Goal: Answer question/provide support

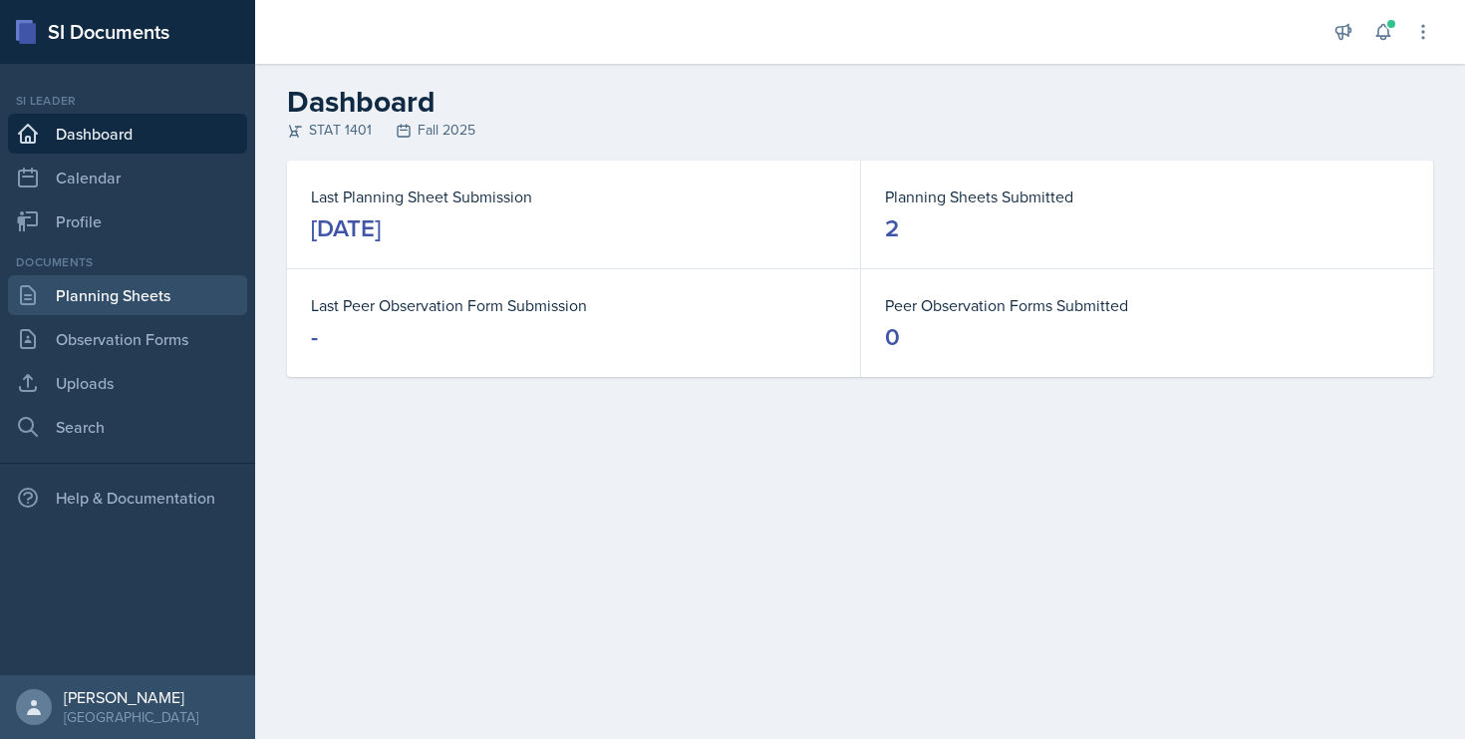
click at [142, 292] on link "Planning Sheets" at bounding box center [127, 295] width 239 height 40
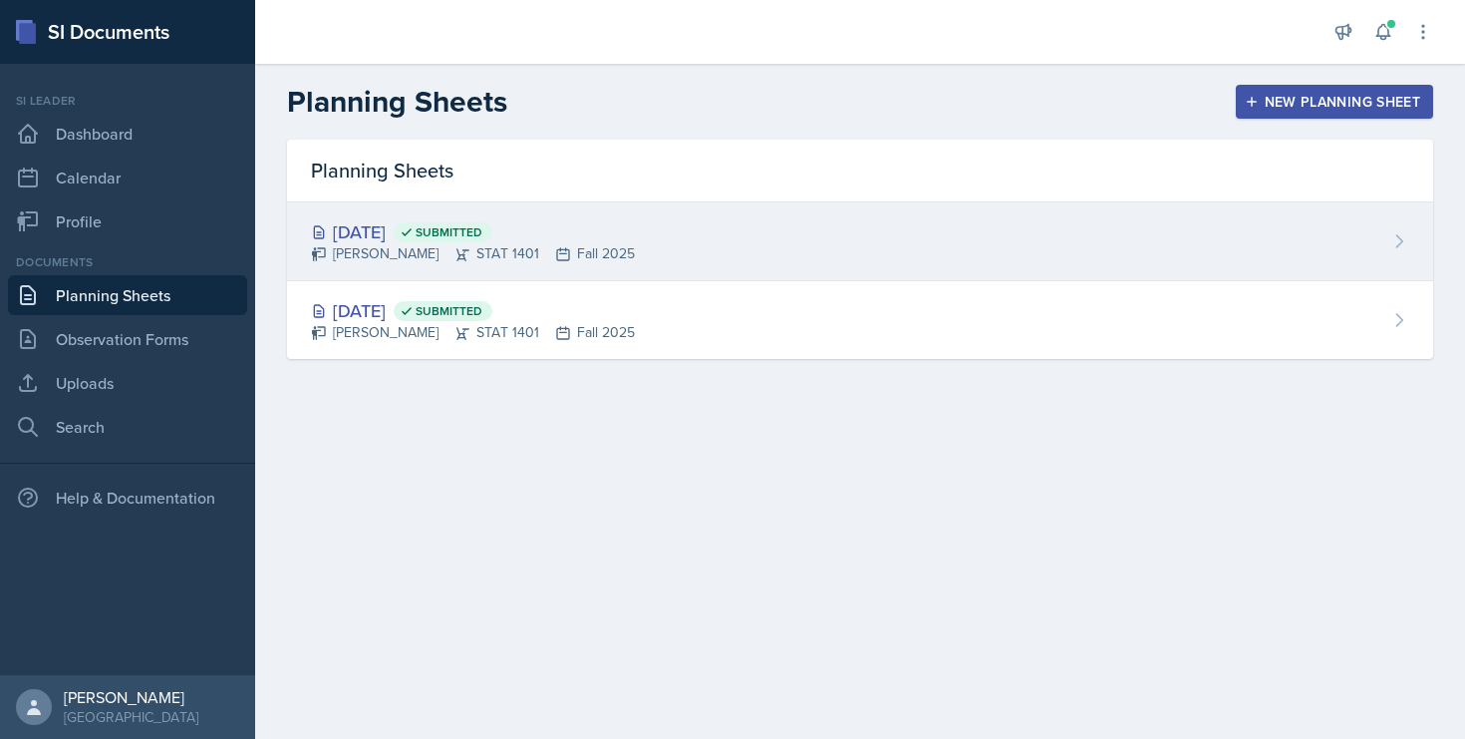
click at [475, 263] on div "[PERSON_NAME] STAT 1401 Fall 2025" at bounding box center [473, 253] width 324 height 21
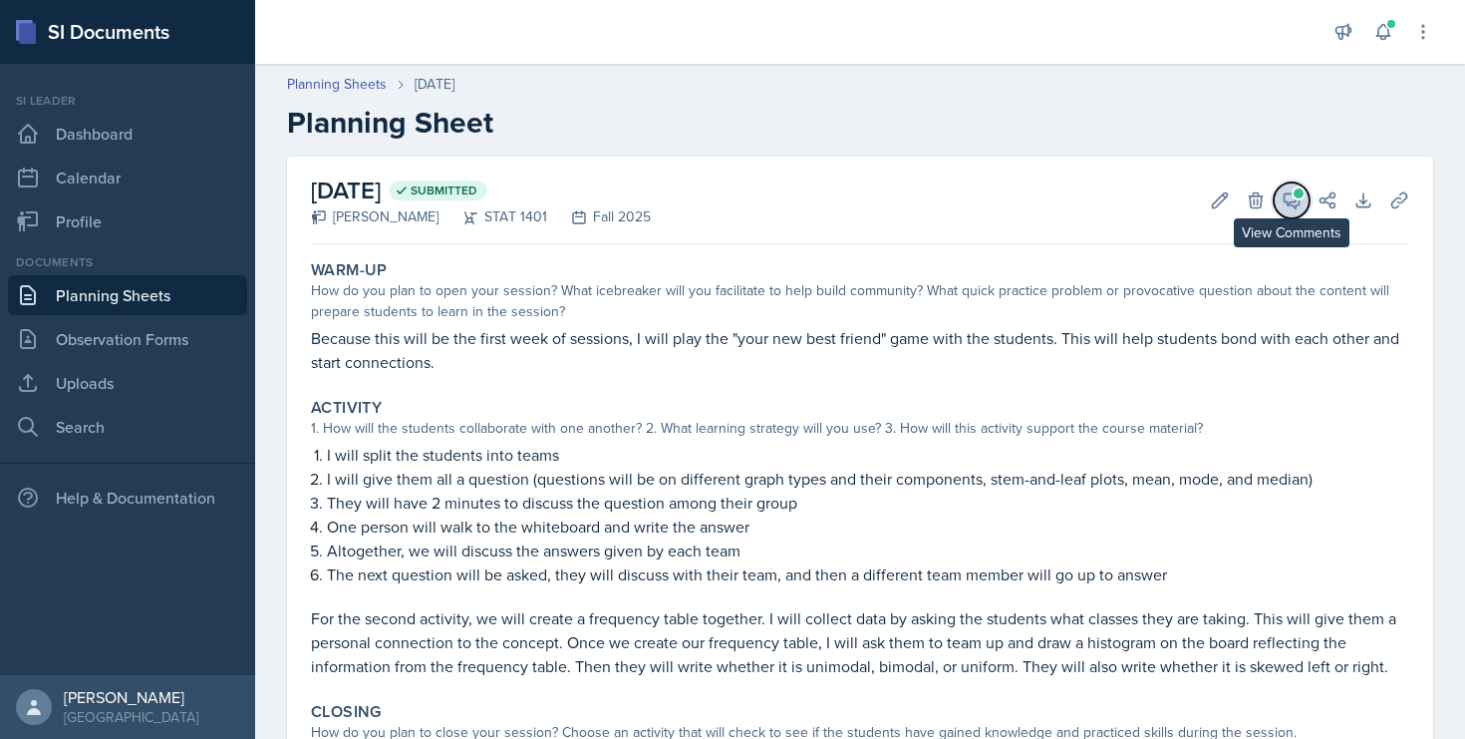
click at [1288, 200] on icon at bounding box center [1292, 200] width 20 height 20
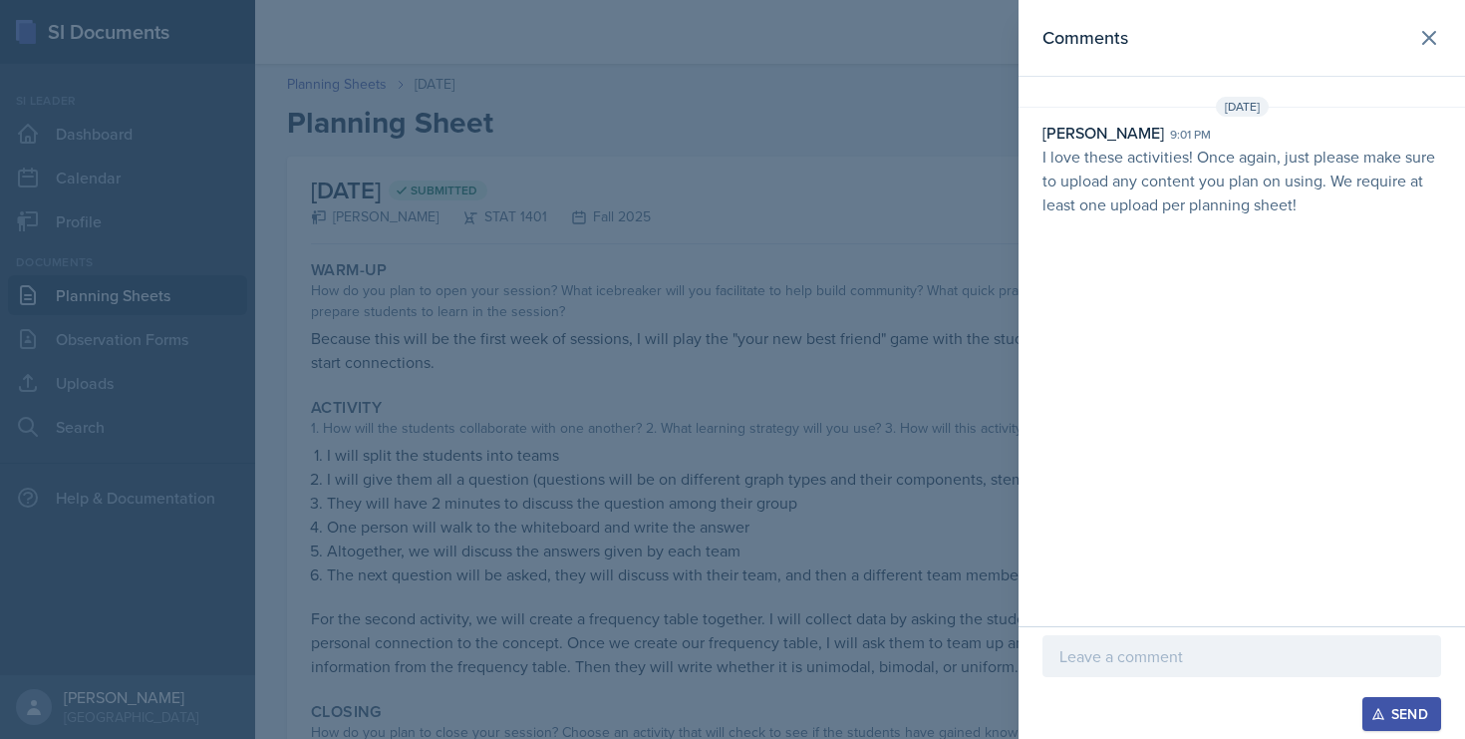
click at [1084, 652] on p at bounding box center [1242, 656] width 365 height 24
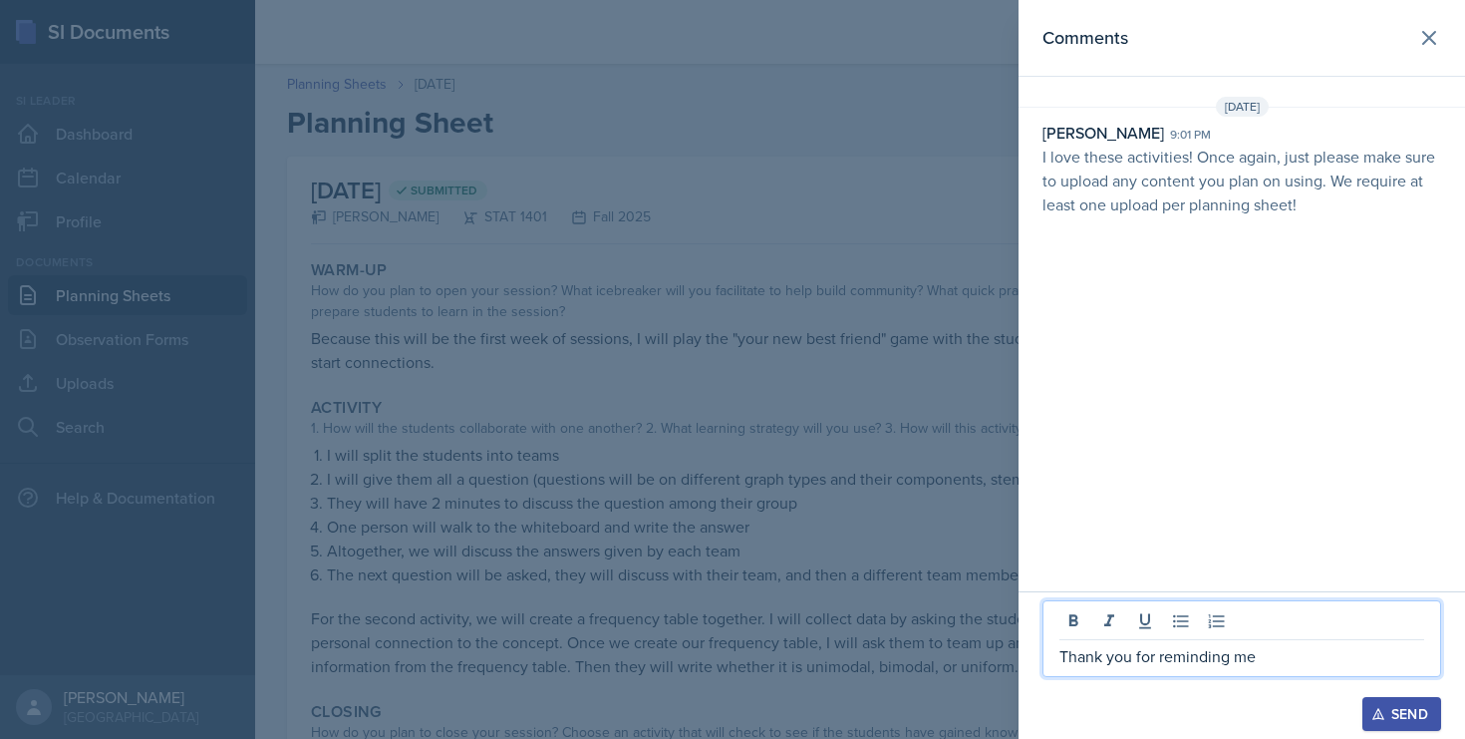
click at [1258, 660] on p "Thank you for reminding me" at bounding box center [1242, 656] width 365 height 24
click at [1068, 655] on p "Thank you for reminding me" at bounding box center [1242, 656] width 365 height 24
click at [1373, 660] on p "Sorry about that, thank you for reminding me" at bounding box center [1242, 656] width 365 height 24
click at [1130, 653] on p "Sorry about that, thank you for reminding me!" at bounding box center [1242, 656] width 365 height 24
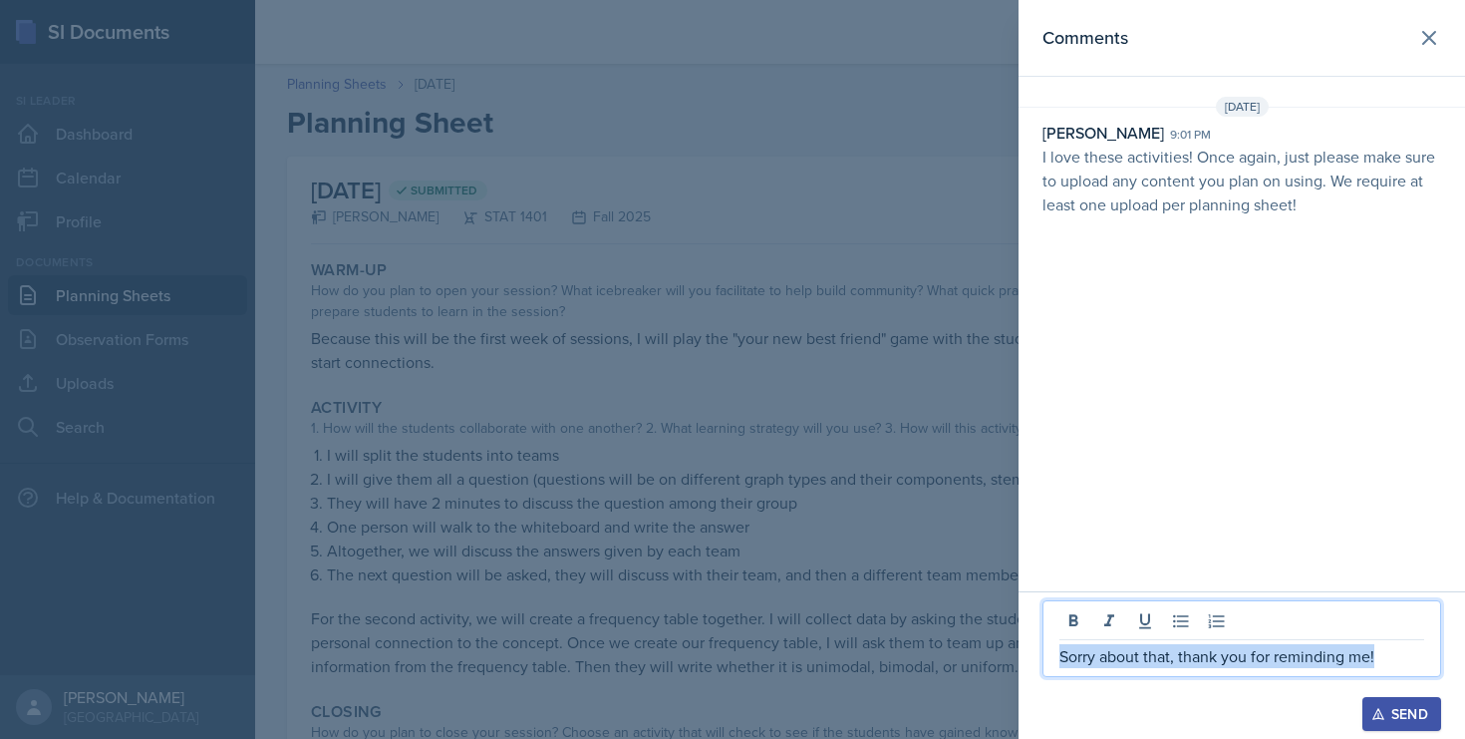
click at [1130, 653] on p "Sorry about that, thank you for reminding me!" at bounding box center [1242, 656] width 365 height 24
copy p "Sorry about that, thank you for reminding me!"
click at [1433, 29] on icon at bounding box center [1429, 38] width 24 height 24
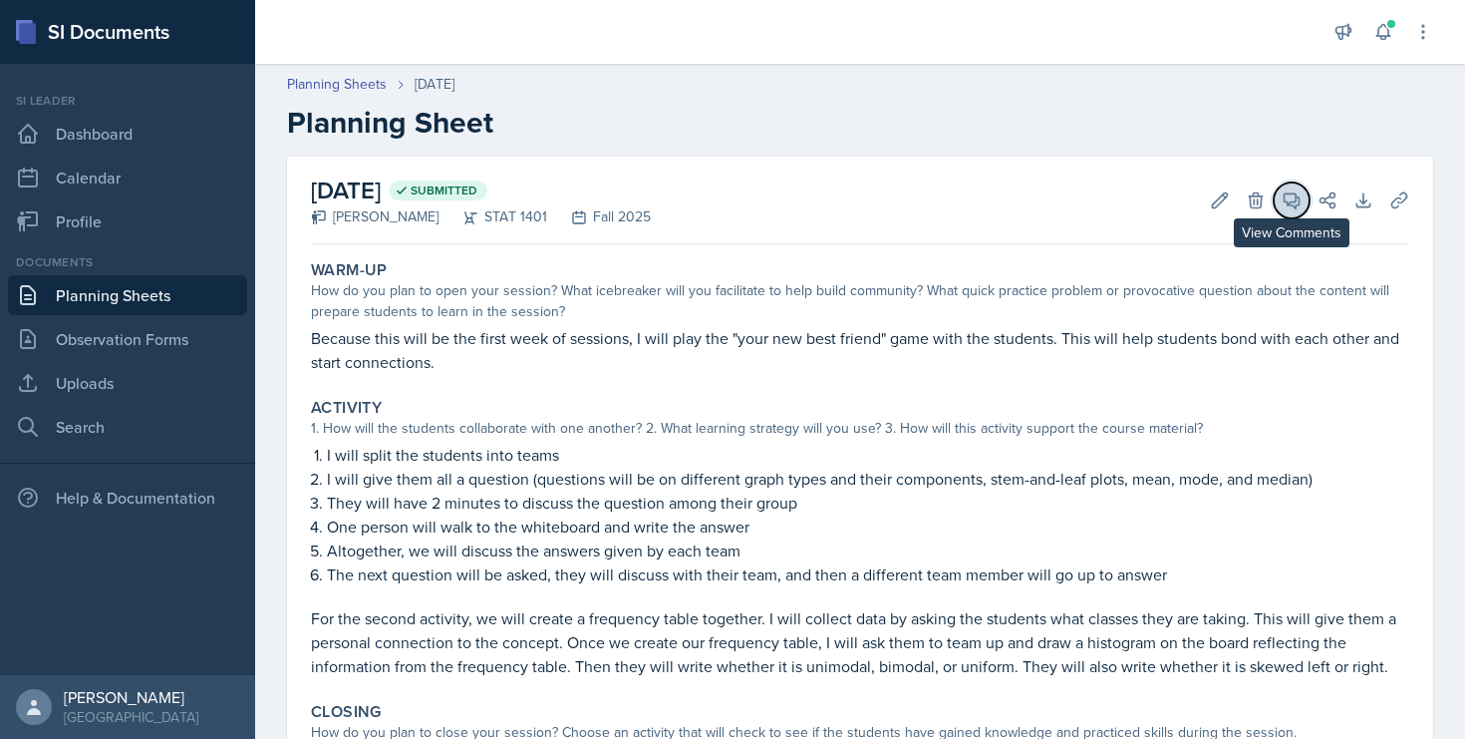
click at [1290, 217] on button "View Comments" at bounding box center [1292, 200] width 36 height 36
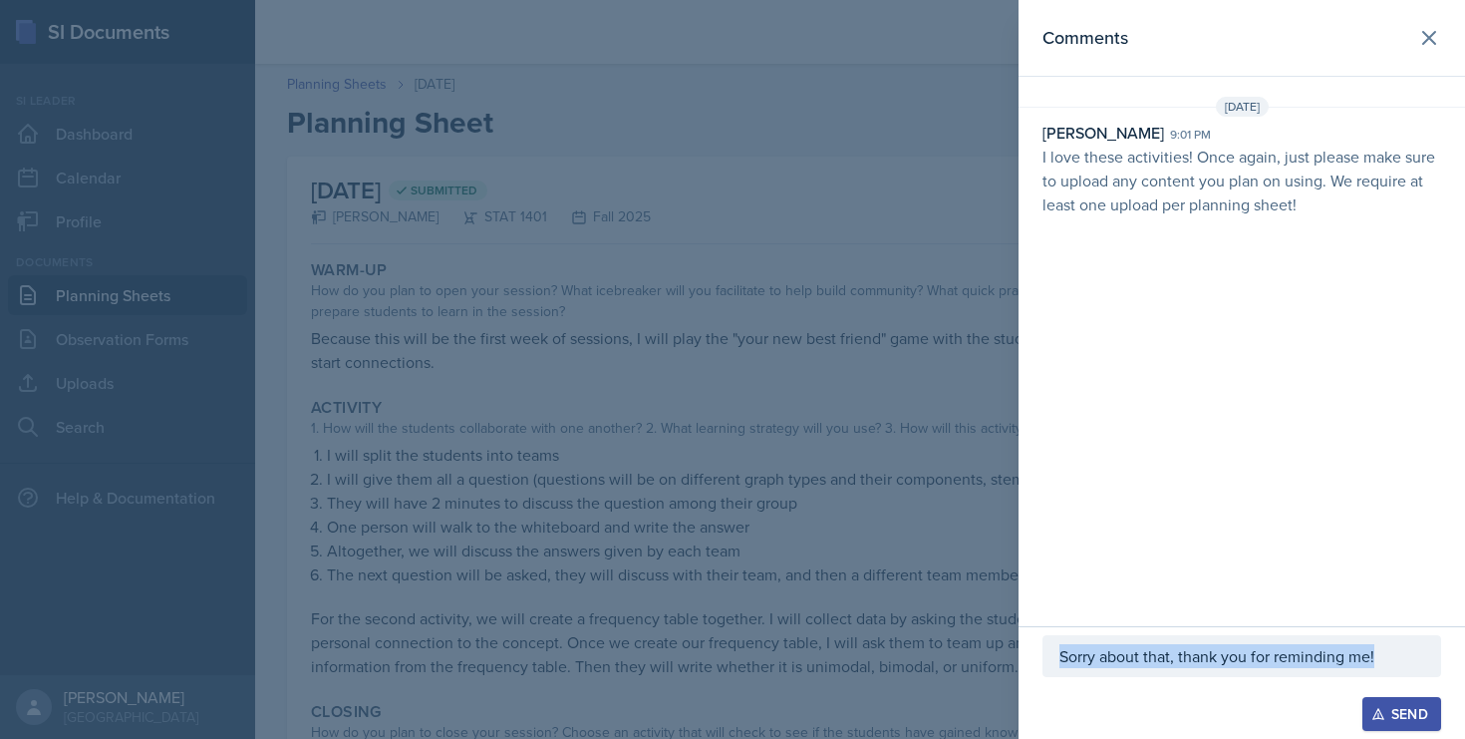
click at [1377, 715] on icon "button" at bounding box center [1378, 714] width 11 height 11
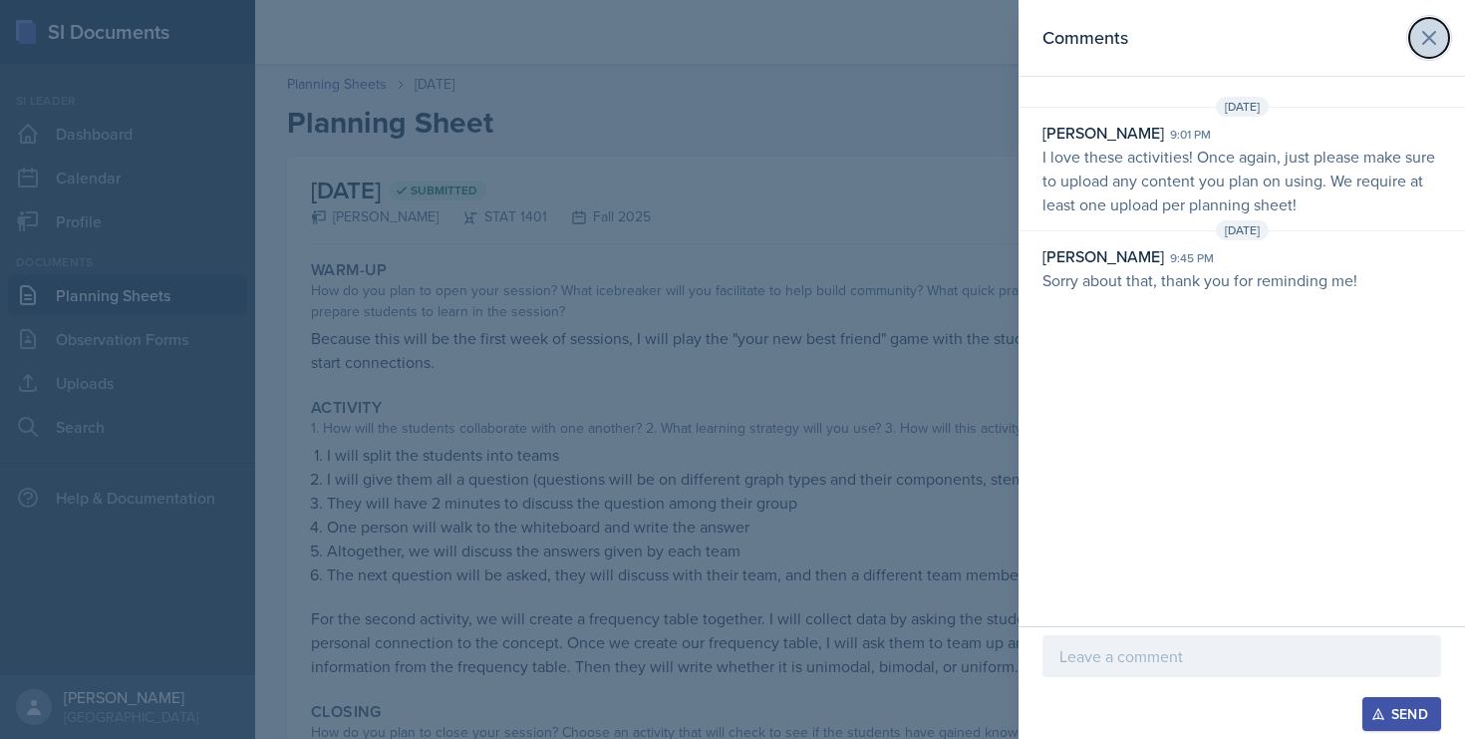
click at [1427, 34] on icon at bounding box center [1429, 38] width 24 height 24
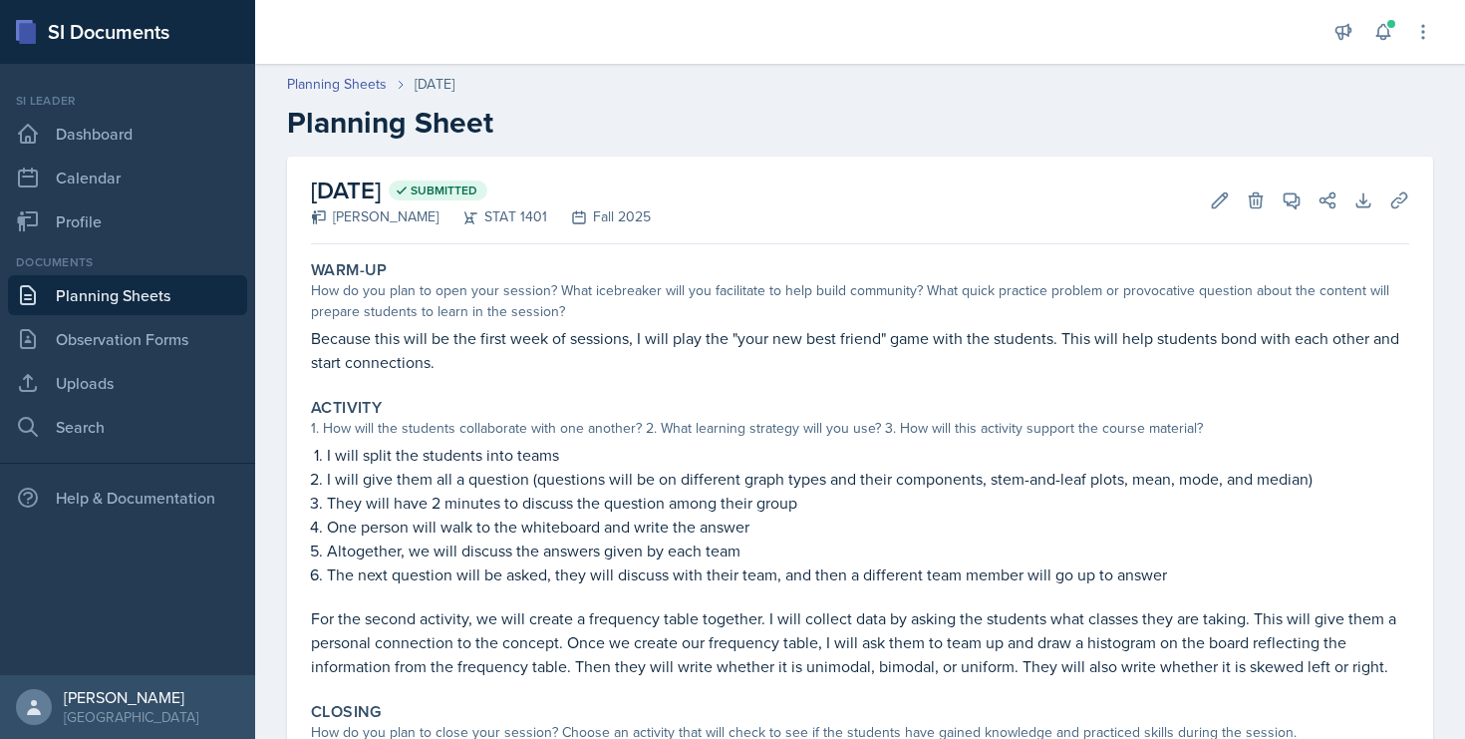
click at [156, 289] on link "Planning Sheets" at bounding box center [127, 295] width 239 height 40
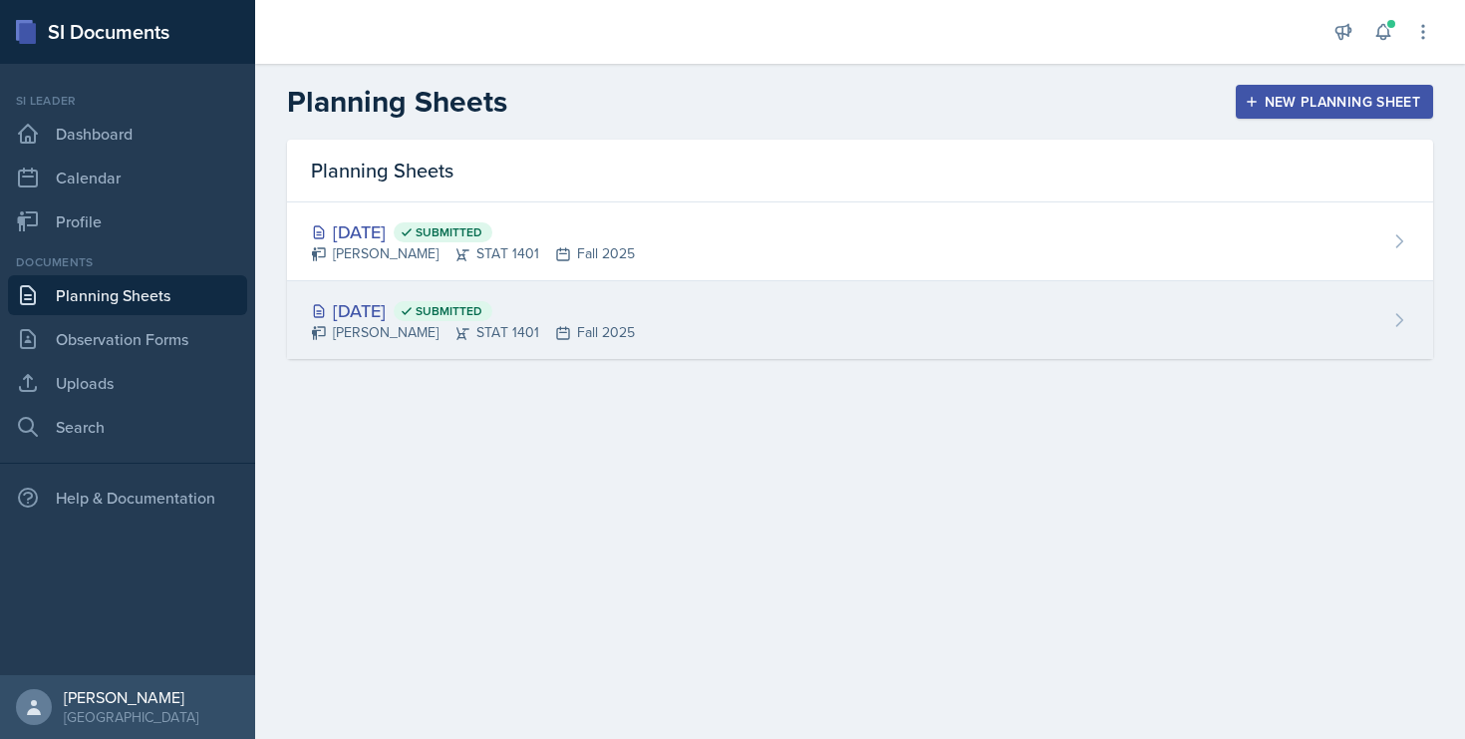
click at [406, 312] on div "[DATE] Submitted" at bounding box center [473, 310] width 324 height 27
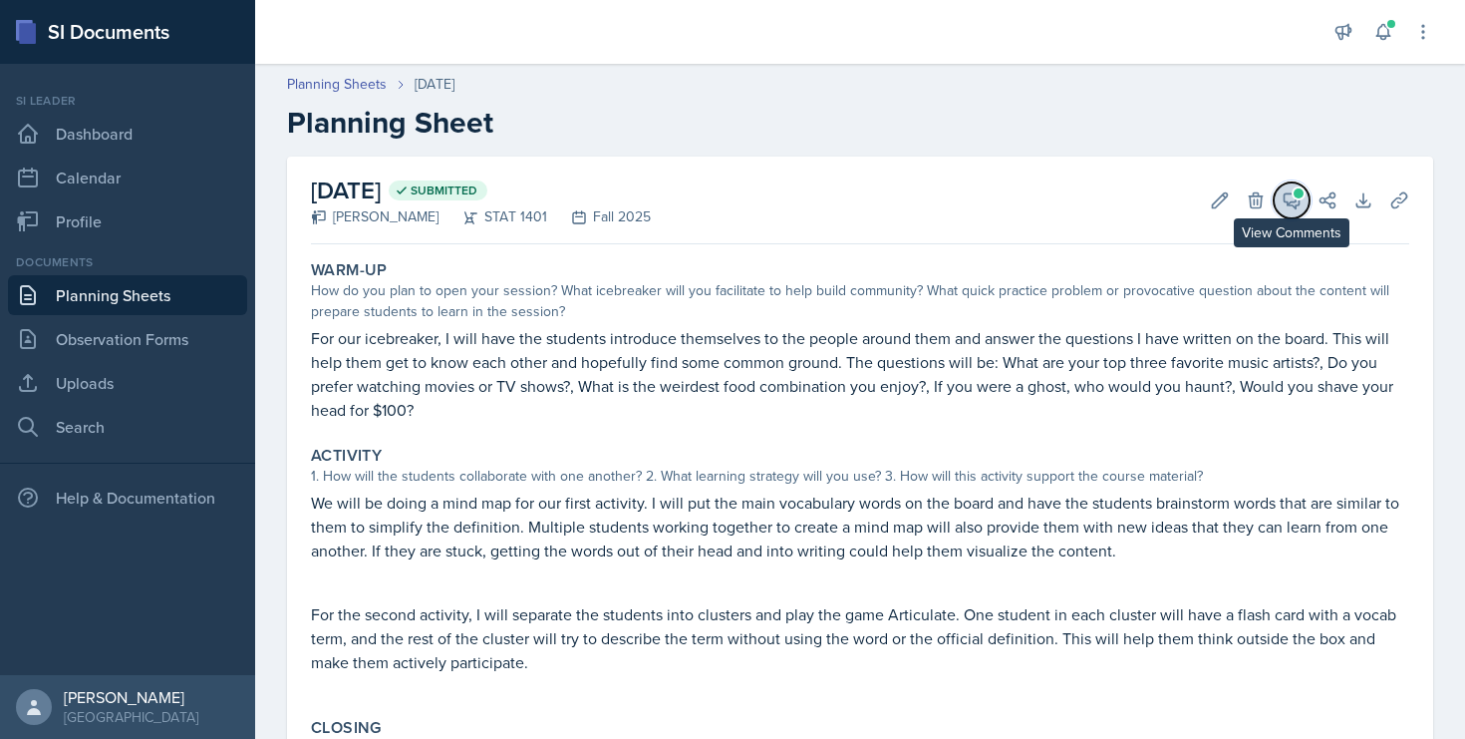
click at [1286, 195] on icon at bounding box center [1292, 200] width 20 height 20
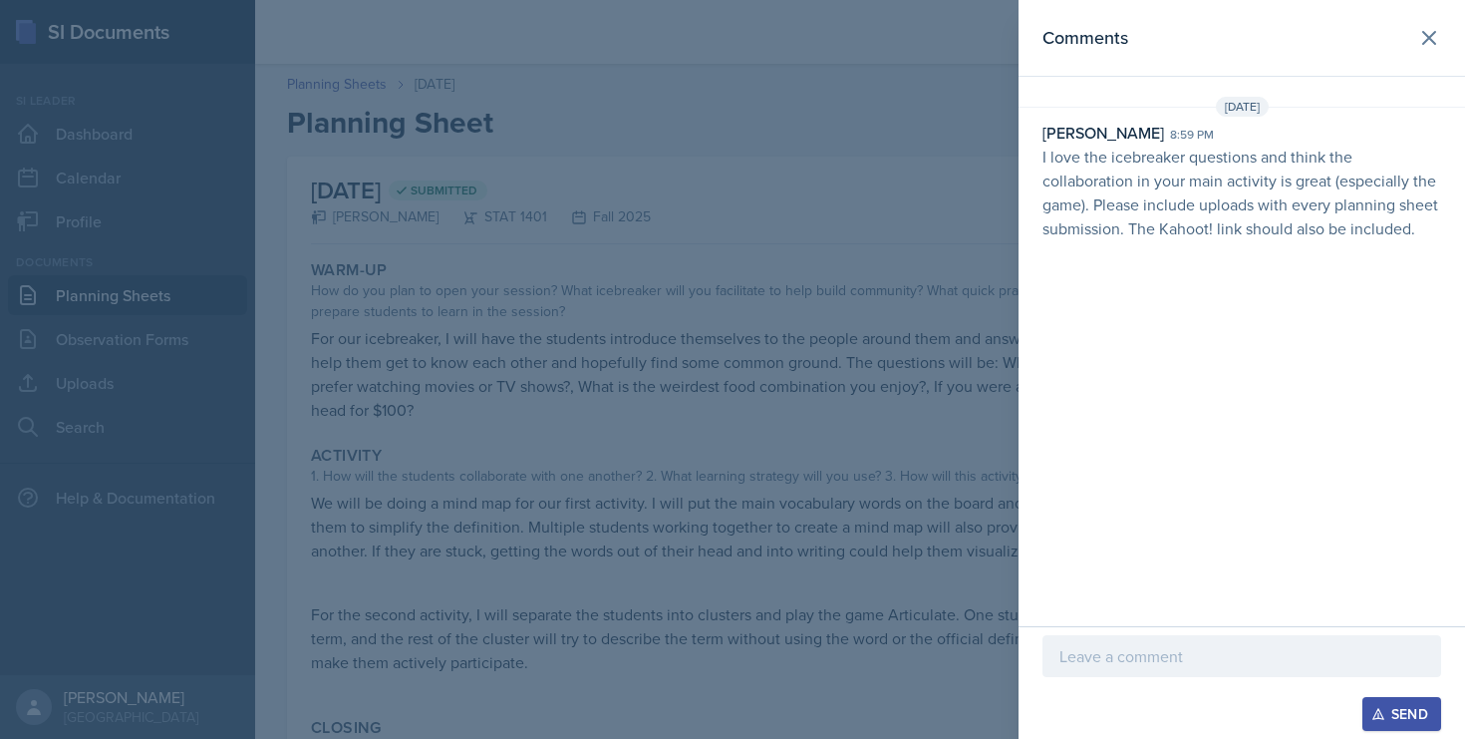
click at [1089, 643] on div at bounding box center [1242, 656] width 399 height 42
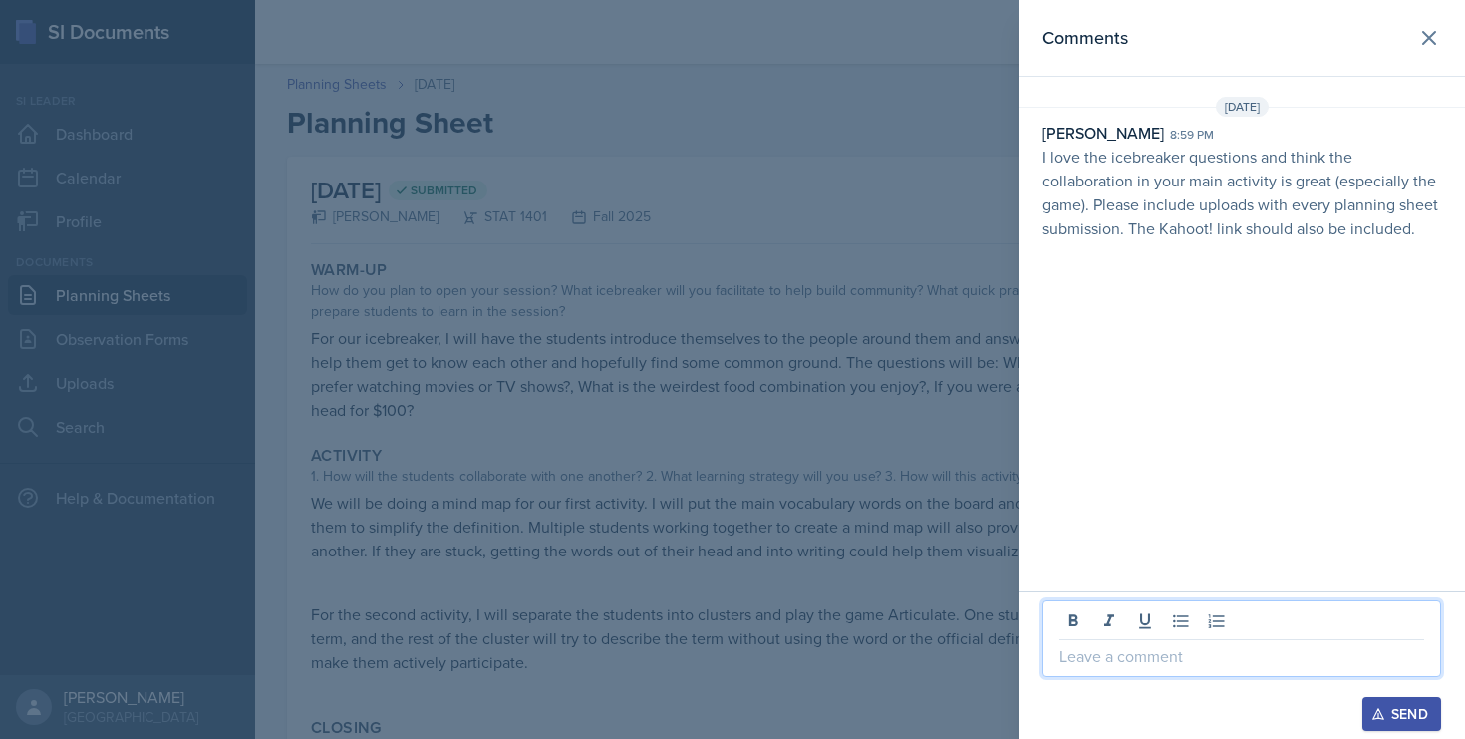
paste div
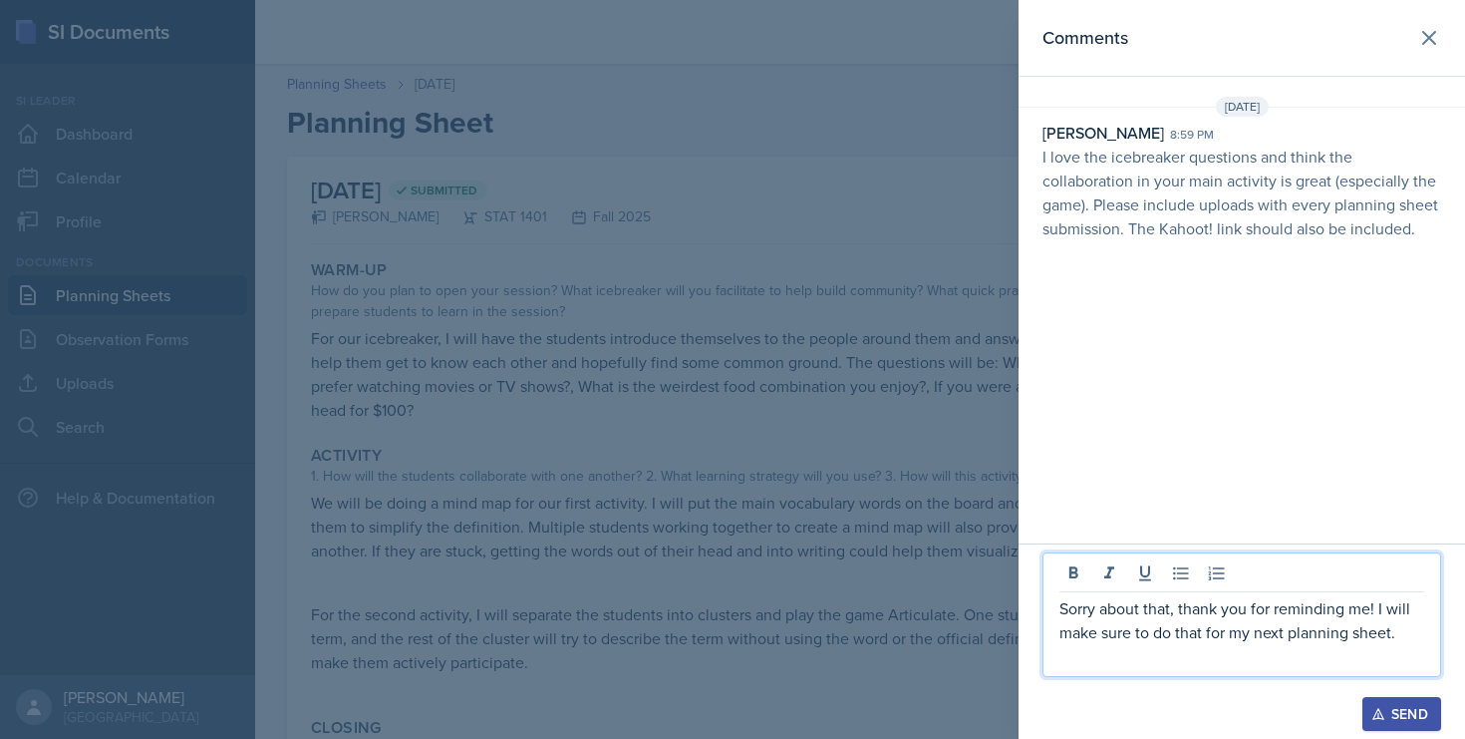
click at [1386, 716] on div "Send" at bounding box center [1401, 714] width 53 height 16
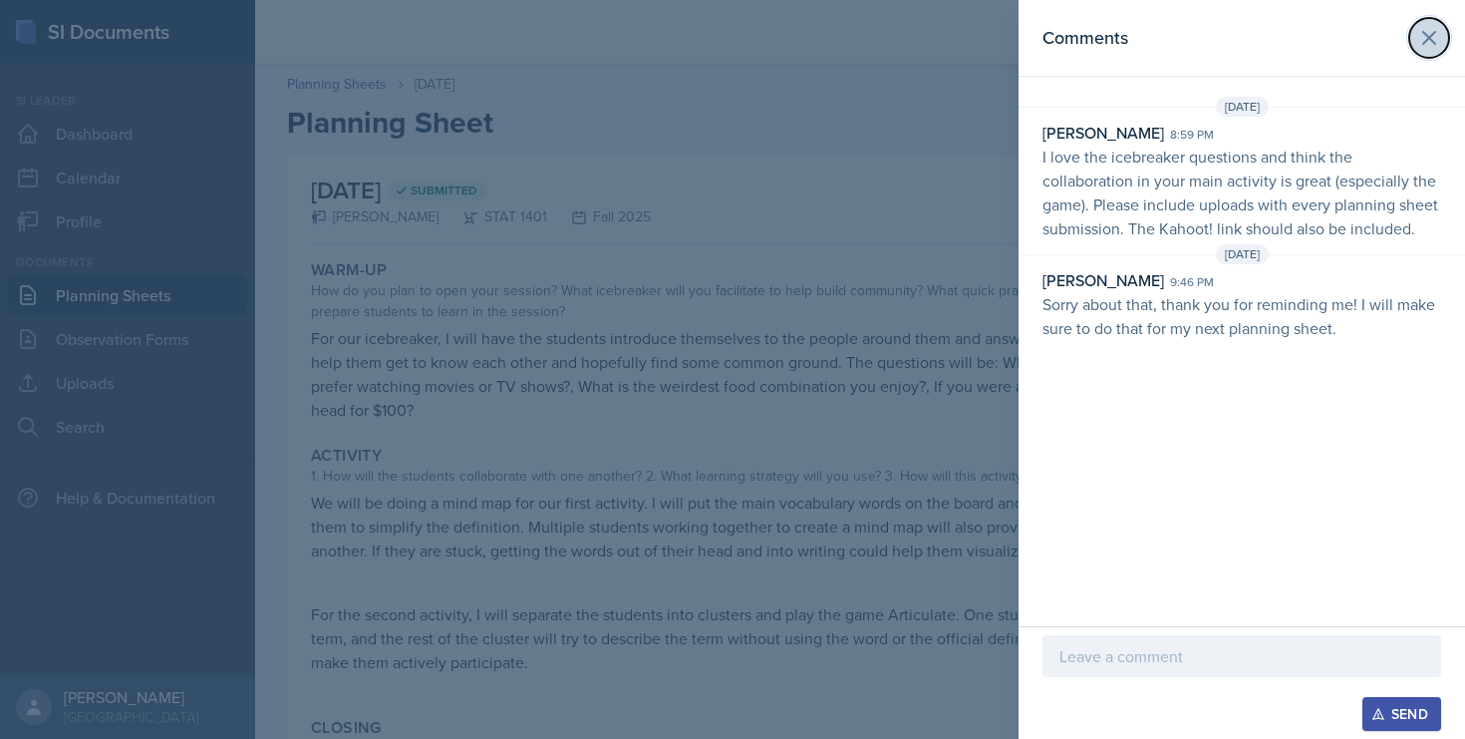
click at [1447, 30] on button at bounding box center [1429, 38] width 40 height 40
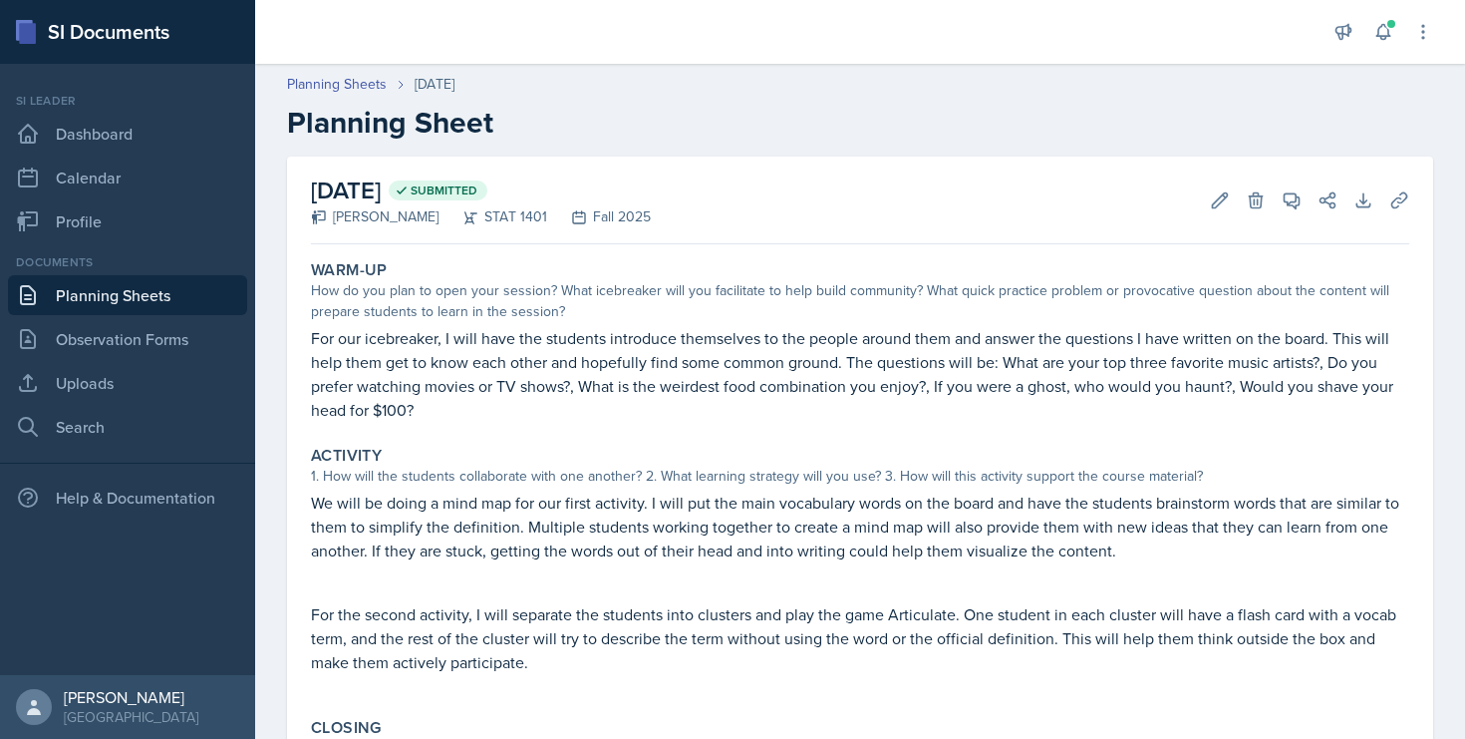
click at [161, 299] on link "Planning Sheets" at bounding box center [127, 295] width 239 height 40
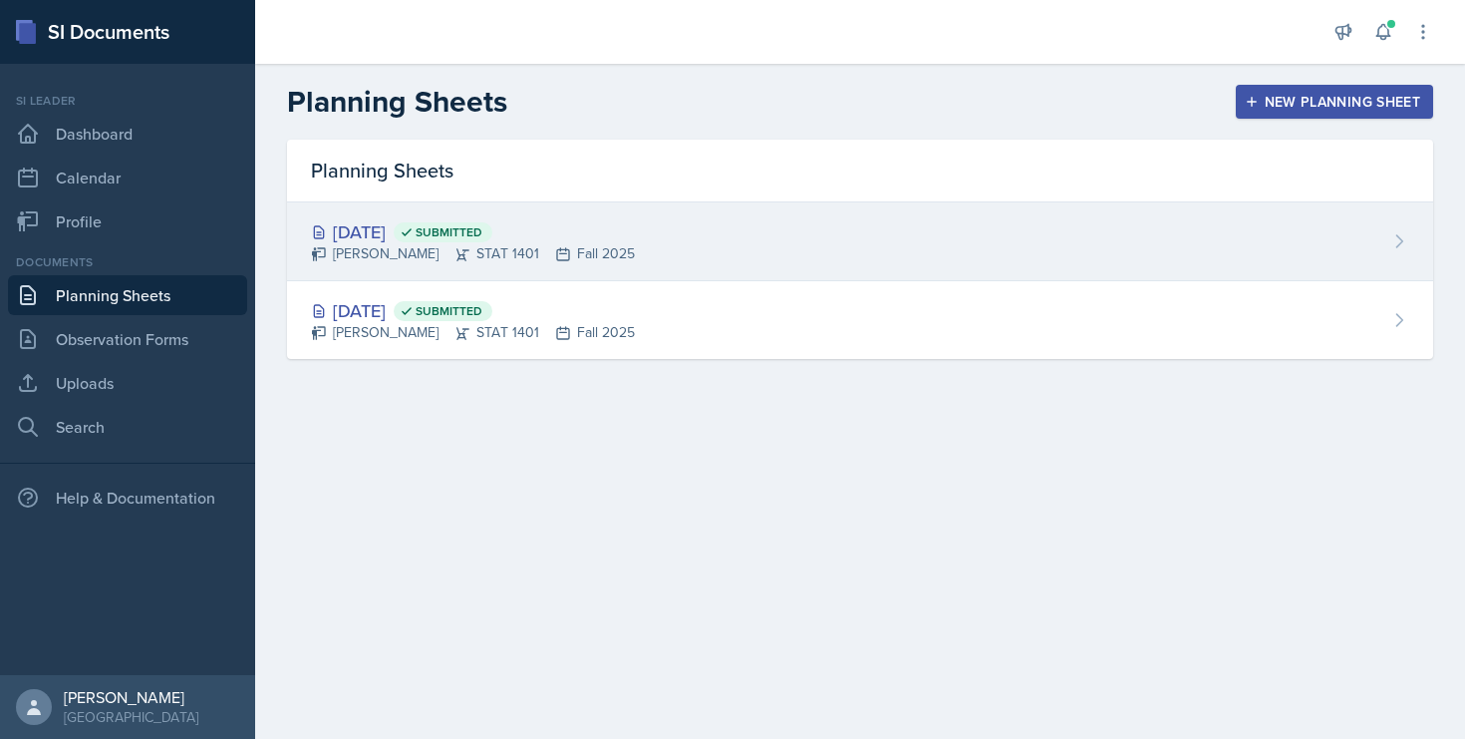
click at [407, 226] on div "[DATE] Submitted" at bounding box center [473, 231] width 324 height 27
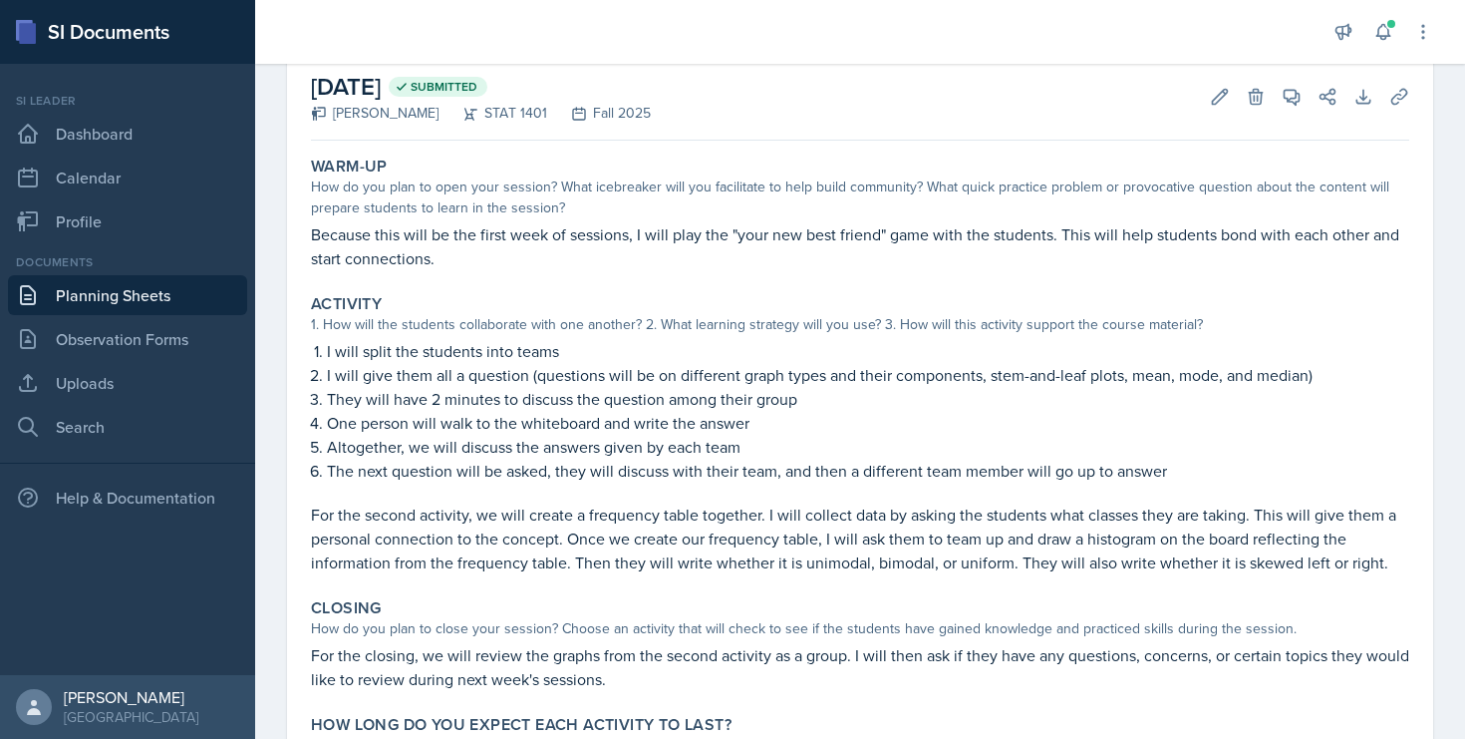
scroll to position [228, 0]
